Goal: Information Seeking & Learning: Check status

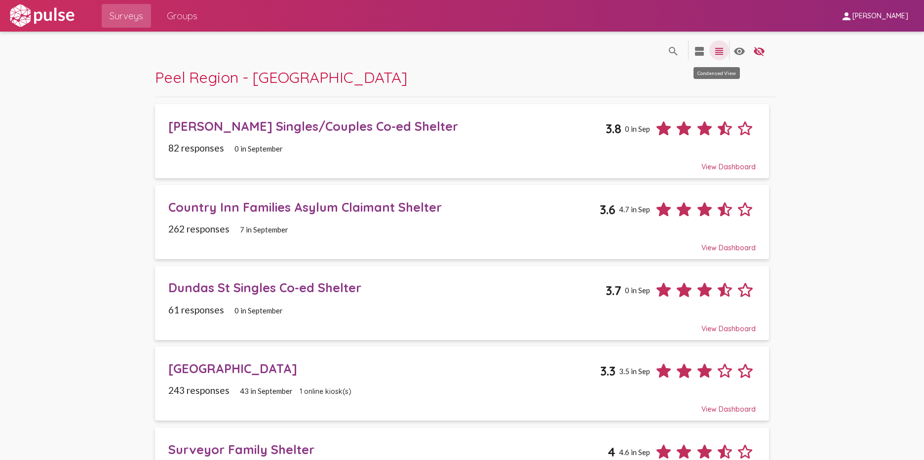
click at [716, 53] on mat-icon "view_headline" at bounding box center [719, 51] width 12 height 12
click at [733, 164] on div "View Dashboard" at bounding box center [461, 162] width 587 height 18
